Goal: Information Seeking & Learning: Learn about a topic

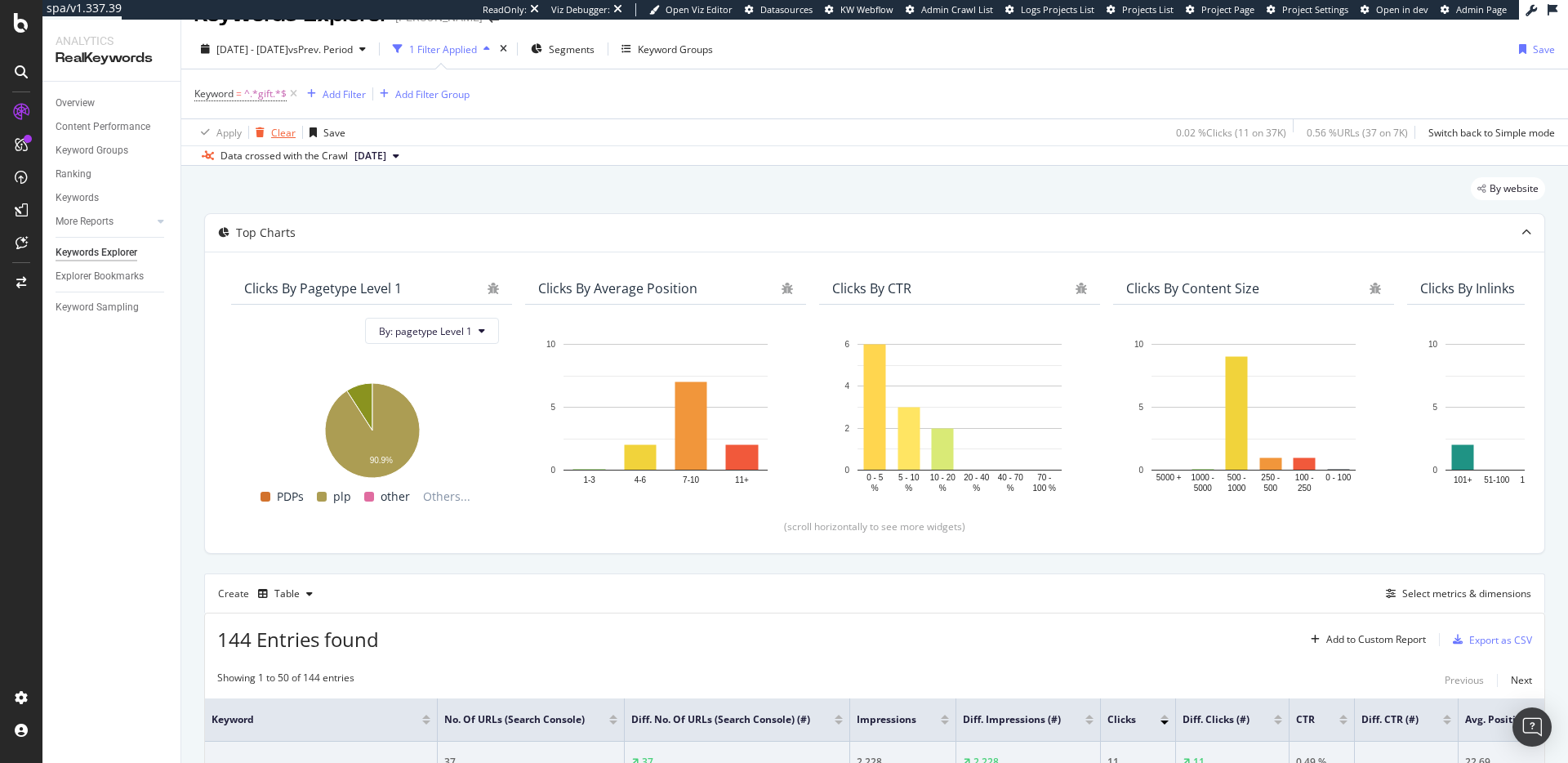
scroll to position [11, 0]
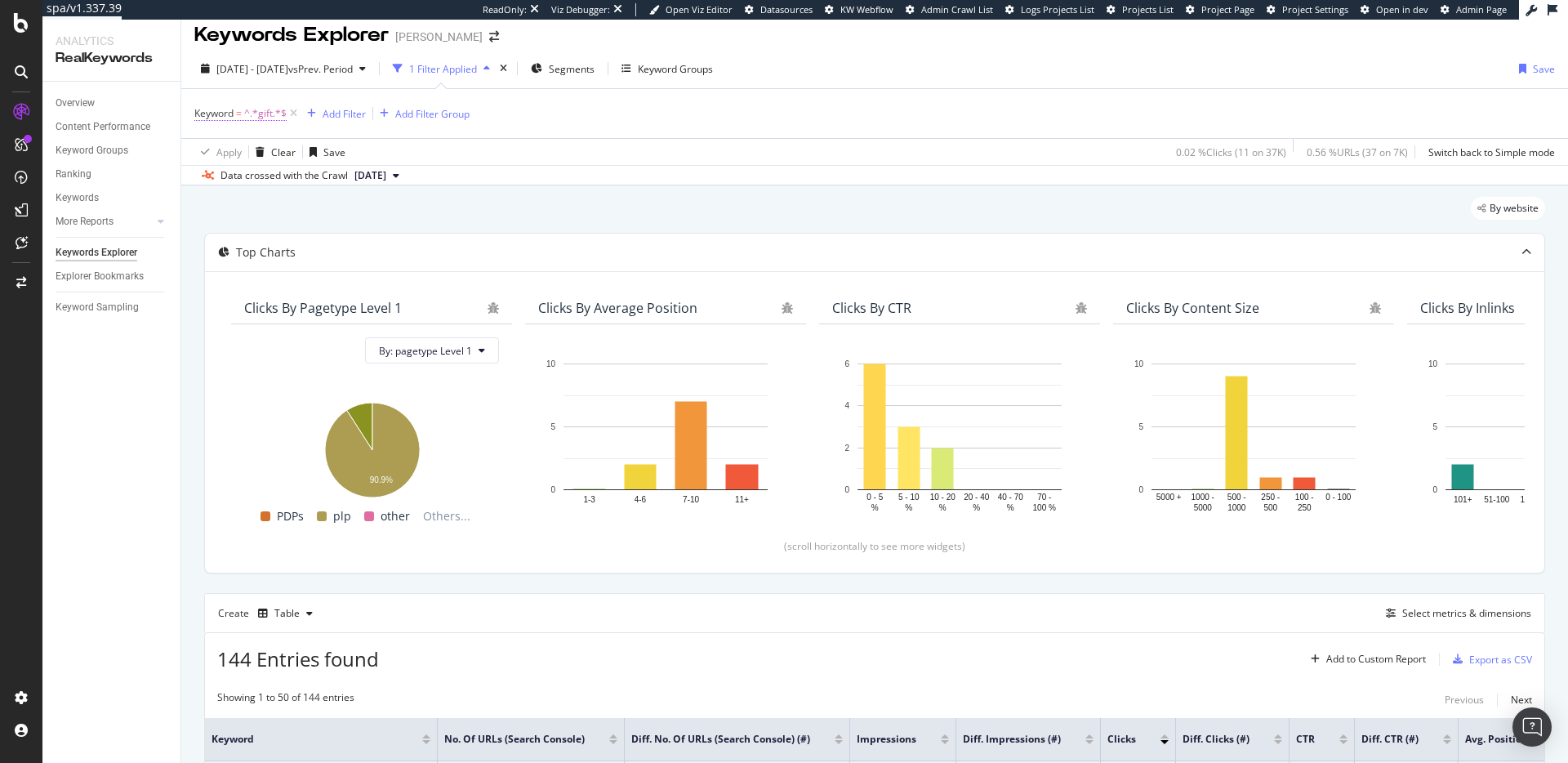
click at [237, 114] on span "=" at bounding box center [239, 113] width 6 height 14
click at [299, 175] on input "gift" at bounding box center [286, 181] width 154 height 26
type input "matching"
click at [362, 212] on div "Apply" at bounding box center [374, 216] width 25 height 14
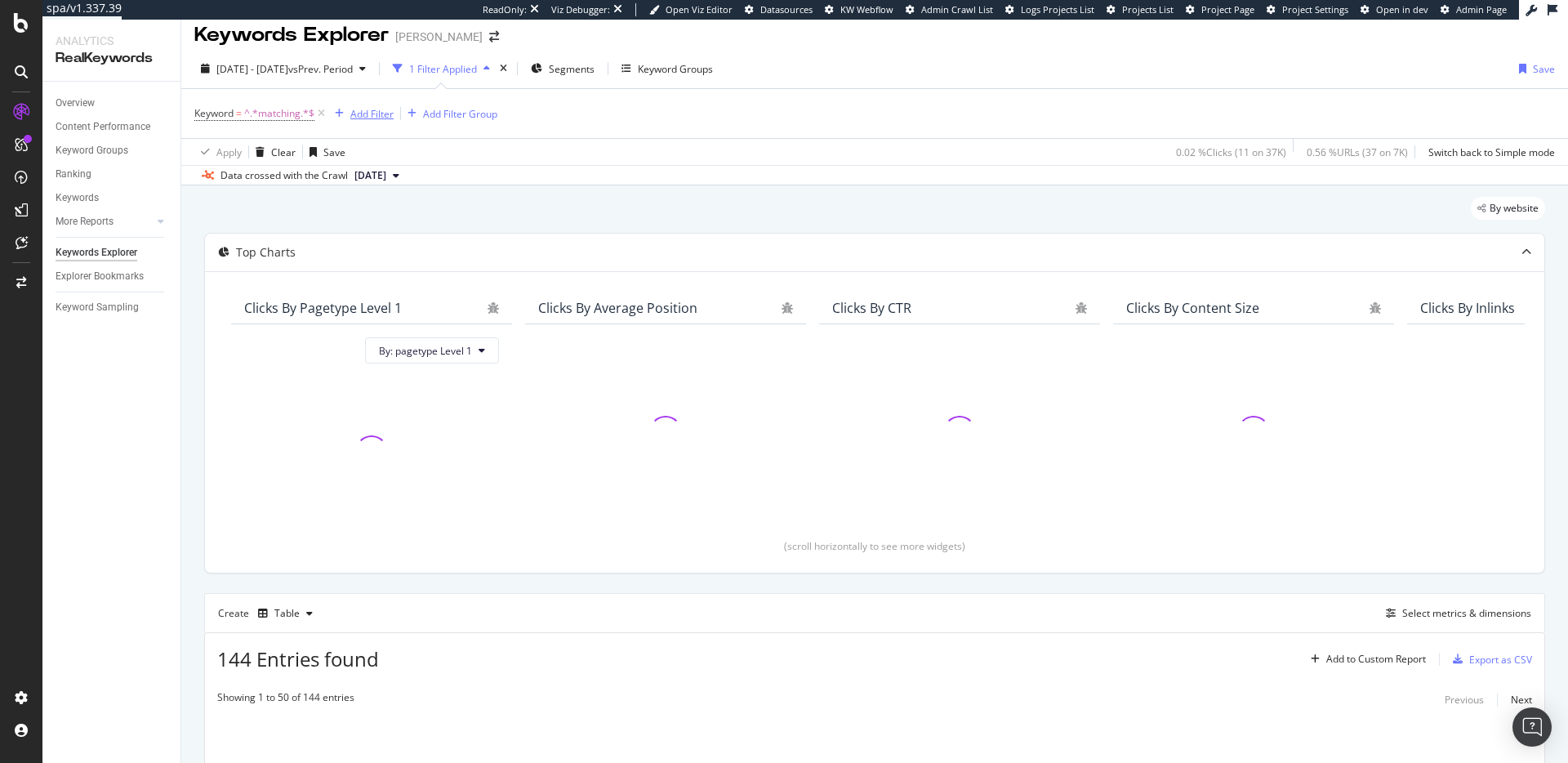
click at [371, 119] on div "Add Filter" at bounding box center [371, 114] width 43 height 14
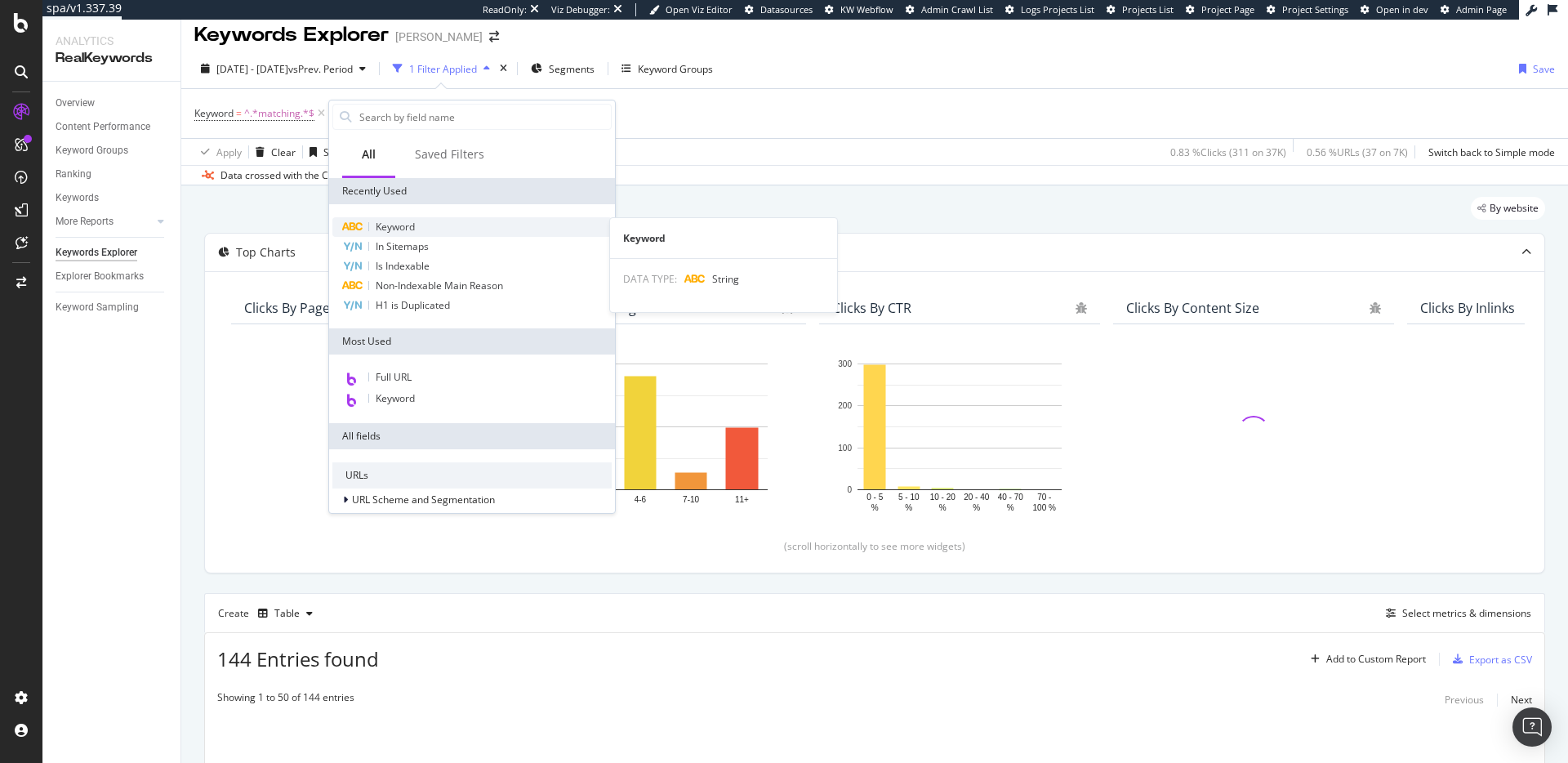
click at [387, 225] on span "Keyword" at bounding box center [395, 226] width 39 height 14
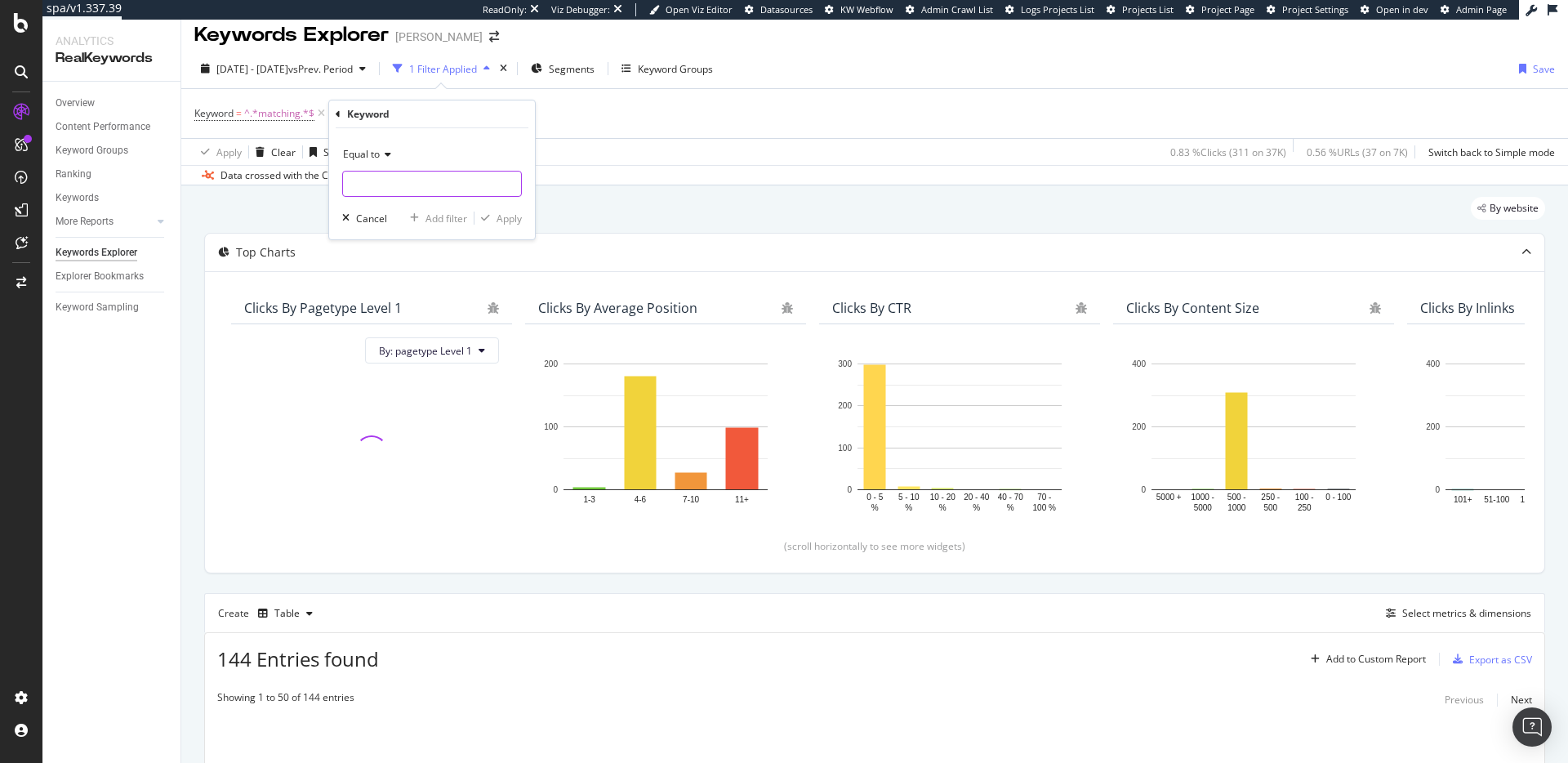
click at [395, 187] on input "text" at bounding box center [431, 184] width 178 height 26
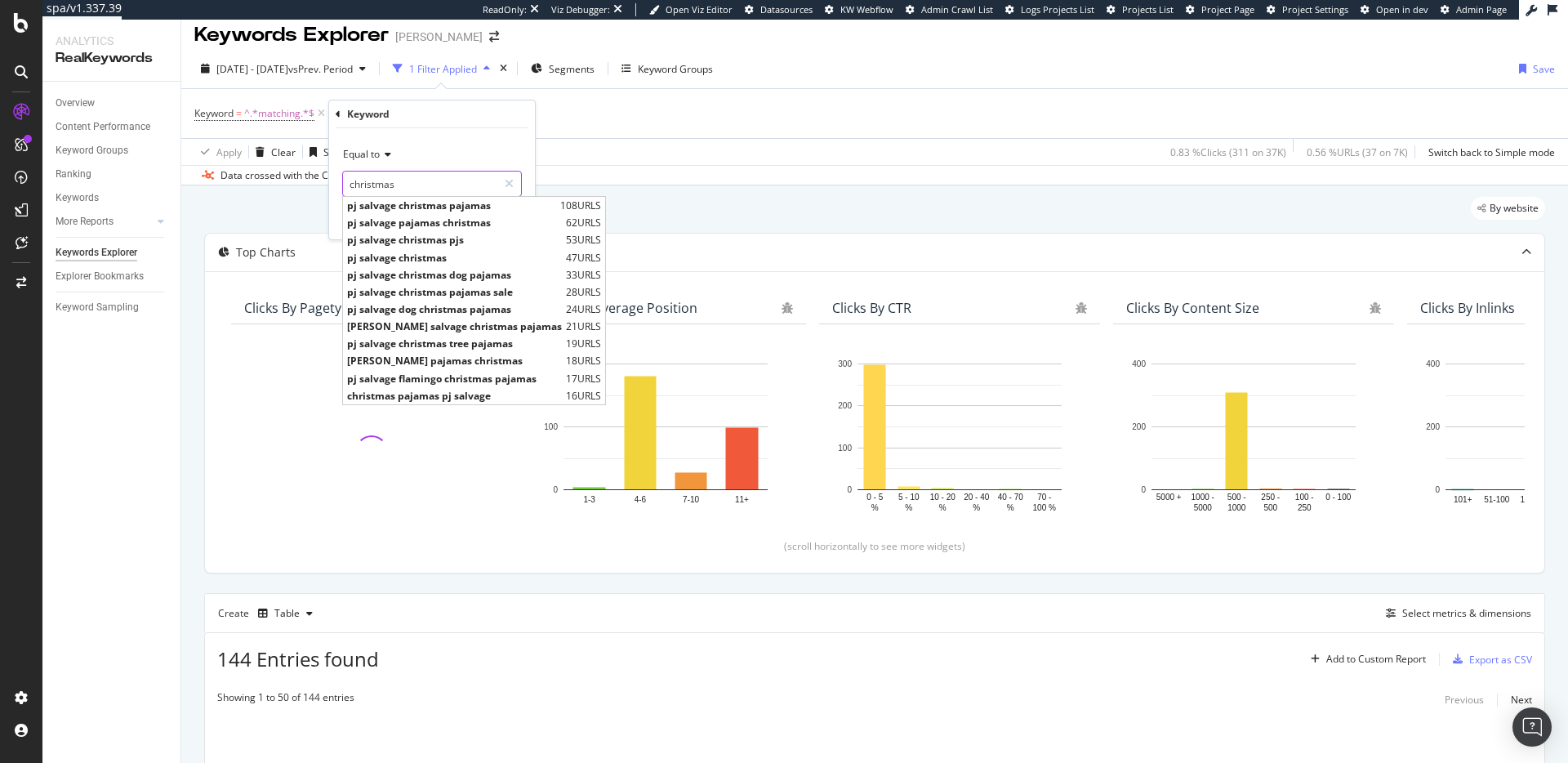
type input "christmas"
click at [397, 177] on input "christmas" at bounding box center [419, 184] width 154 height 26
click at [384, 152] on icon at bounding box center [385, 154] width 11 height 9
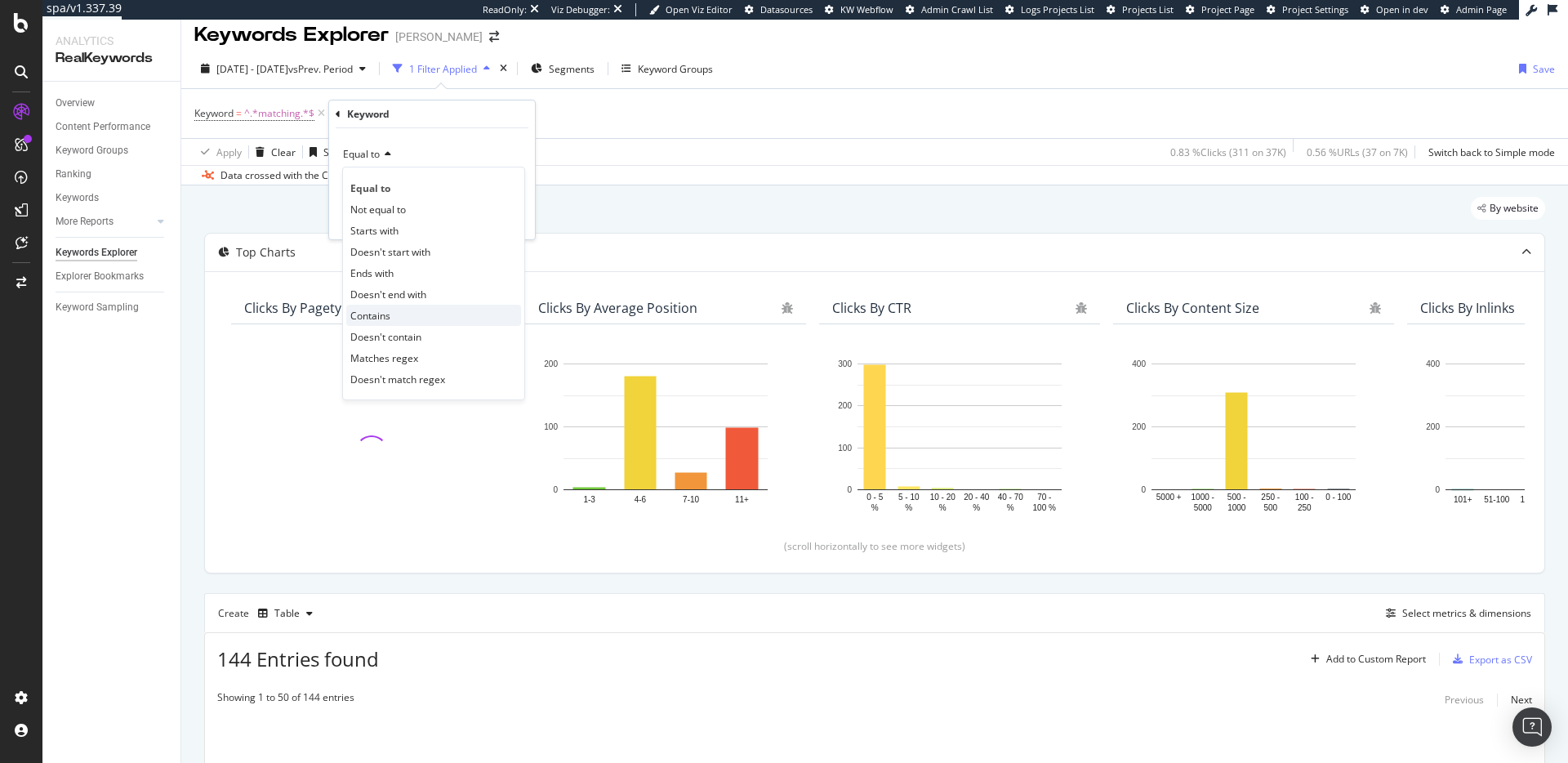
click at [381, 309] on span "Contains" at bounding box center [370, 316] width 40 height 14
click at [452, 184] on input "text" at bounding box center [431, 184] width 178 height 26
type input "christmas"
click at [508, 219] on div "Apply" at bounding box center [509, 219] width 25 height 14
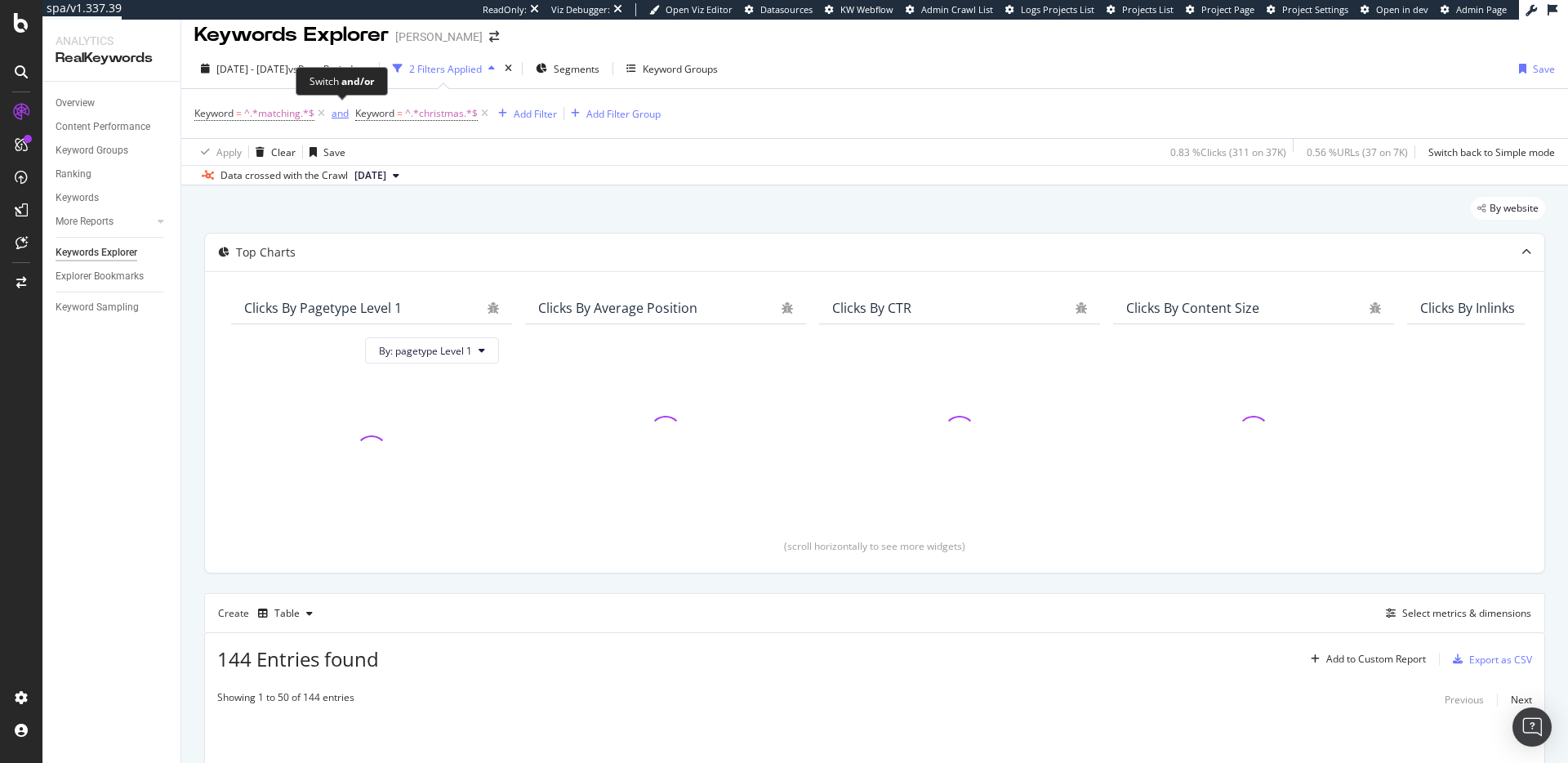
click at [337, 117] on div "and" at bounding box center [340, 113] width 17 height 14
click at [271, 117] on span "^.*matching.*$" at bounding box center [279, 113] width 70 height 22
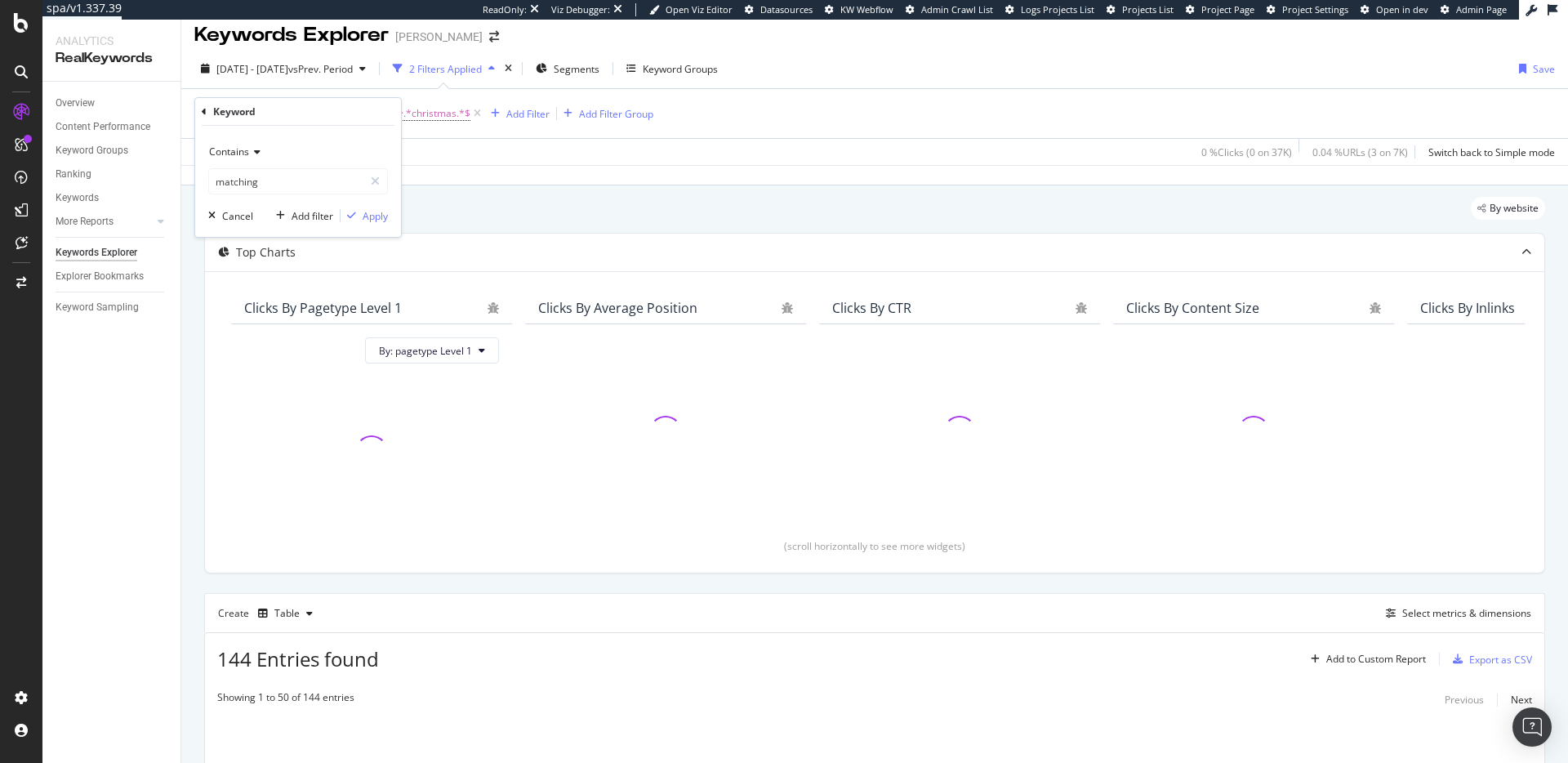
click at [486, 139] on div "Apply Clear Save 0 % Clicks ( 0 on 37K ) 0.04 % URLs ( 3 on 7K ) Switch back to…" at bounding box center [874, 151] width 1386 height 27
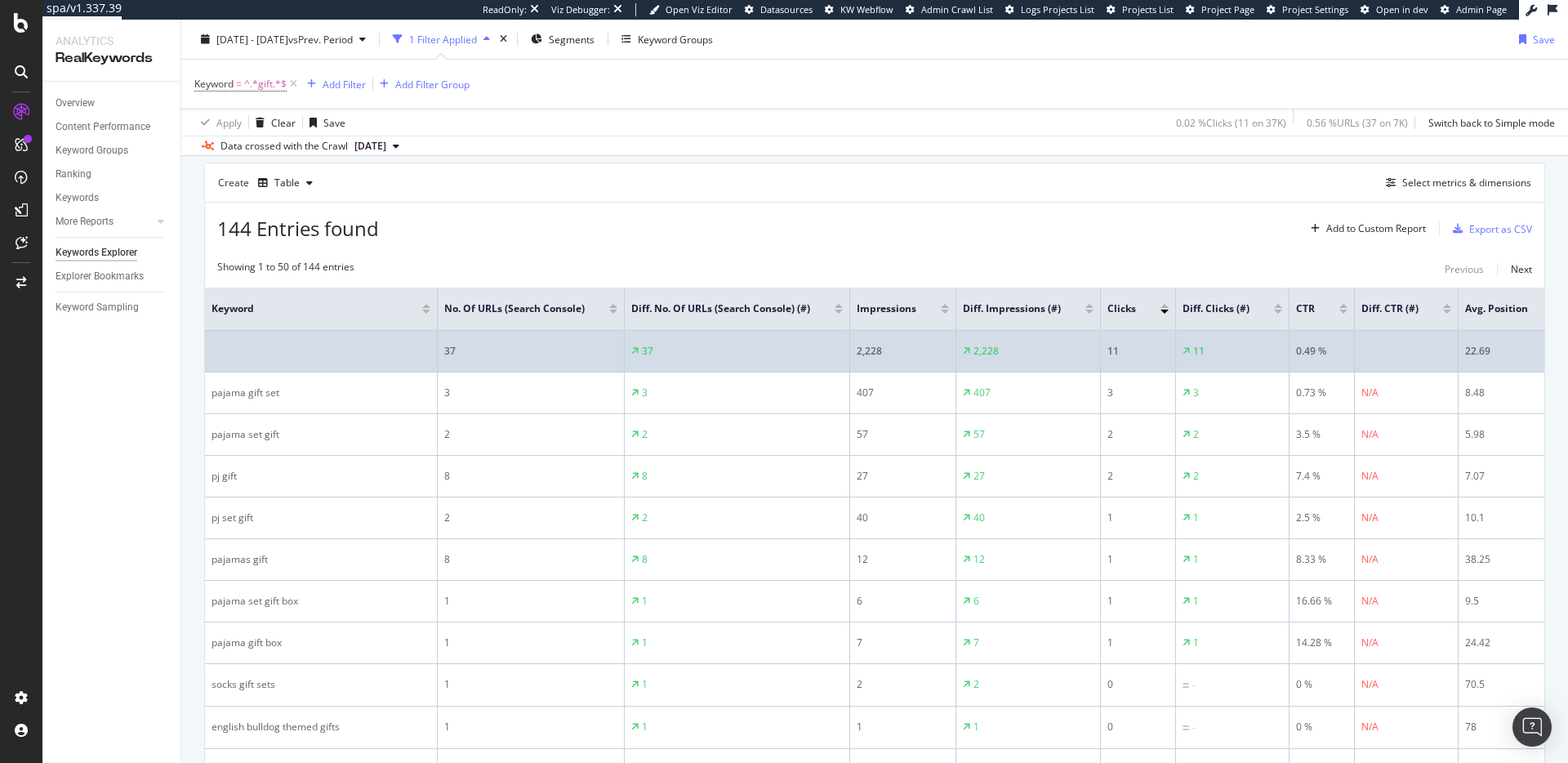
scroll to position [488, 0]
